Goal: Transaction & Acquisition: Purchase product/service

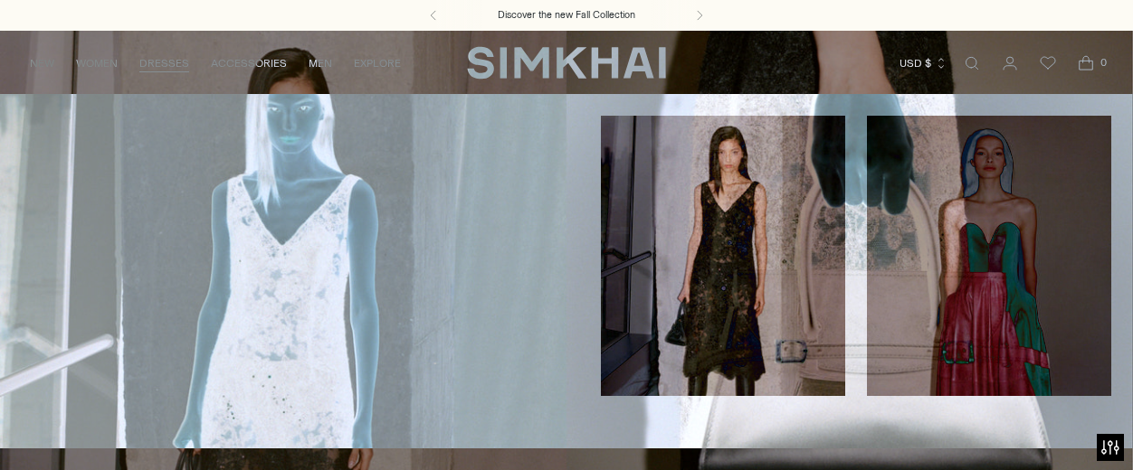
click at [73, 127] on link "All Dresses" at bounding box center [58, 123] width 72 height 13
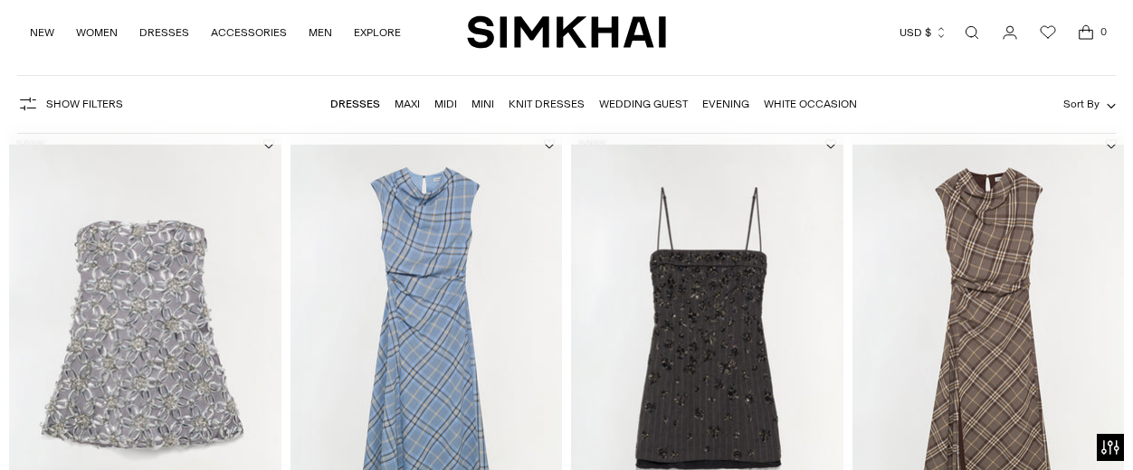
scroll to position [641, 0]
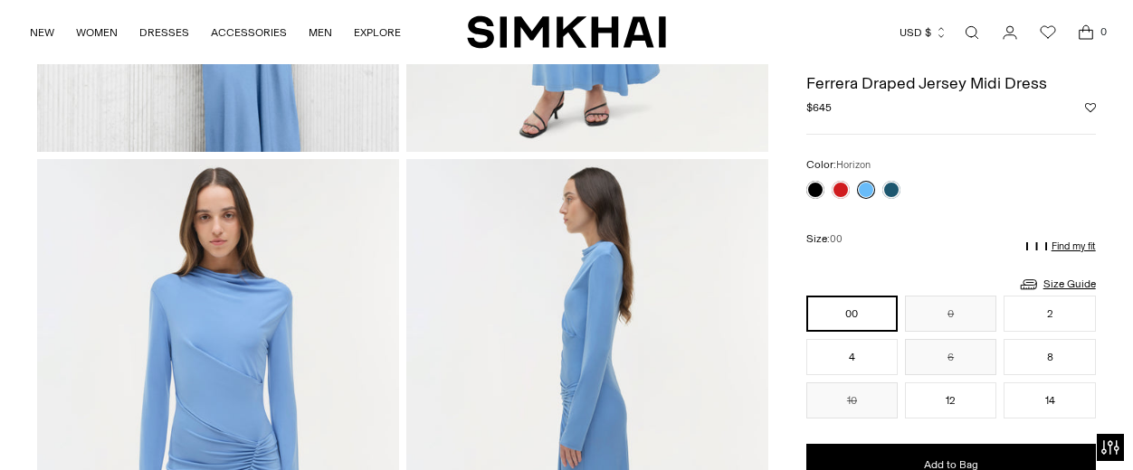
scroll to position [499, 0]
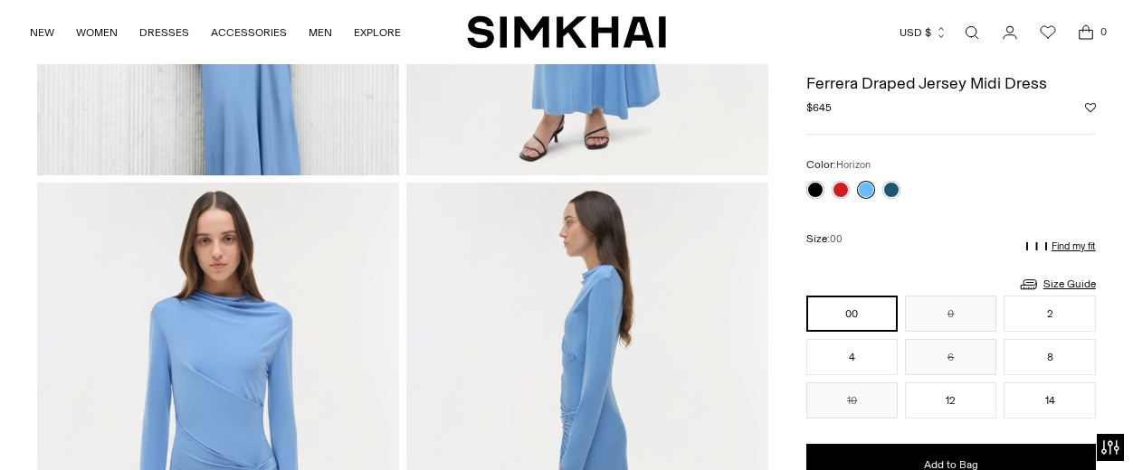
click at [896, 187] on link at bounding box center [891, 190] width 18 height 18
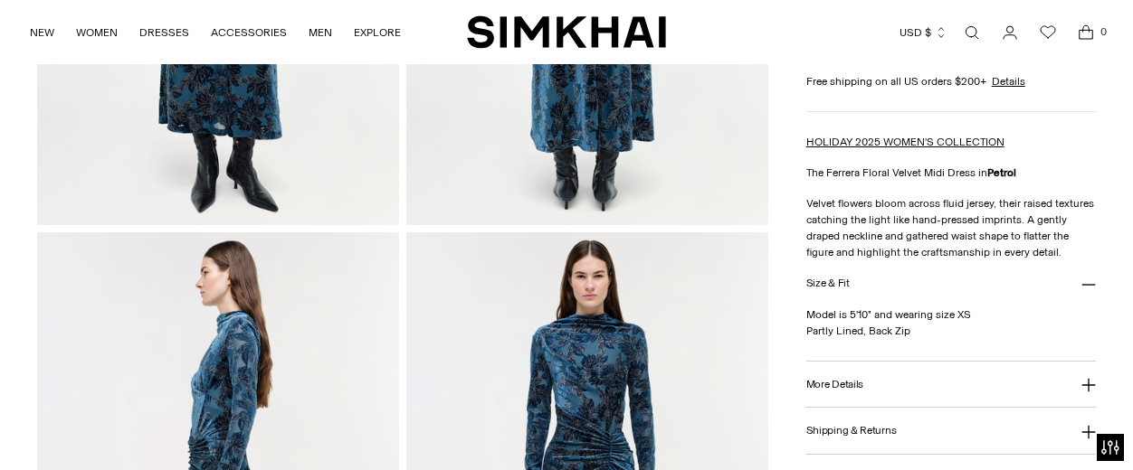
scroll to position [783, 0]
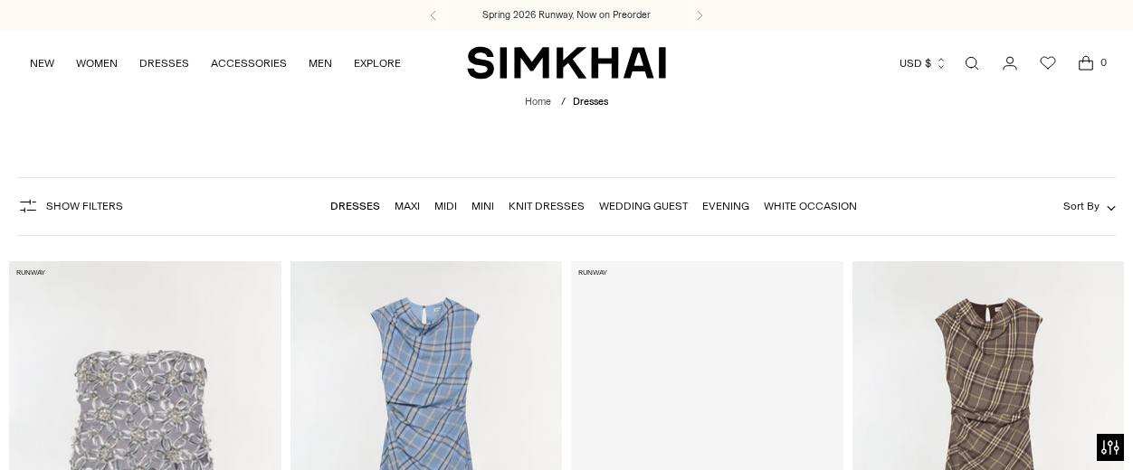
scroll to position [2701, 0]
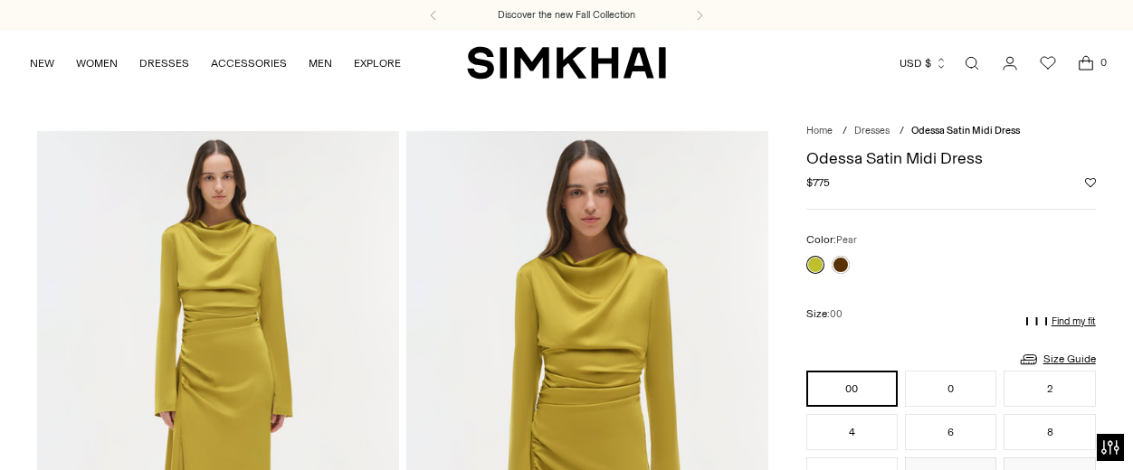
click at [841, 261] on link at bounding box center [840, 265] width 18 height 18
